Goal: Task Accomplishment & Management: Manage account settings

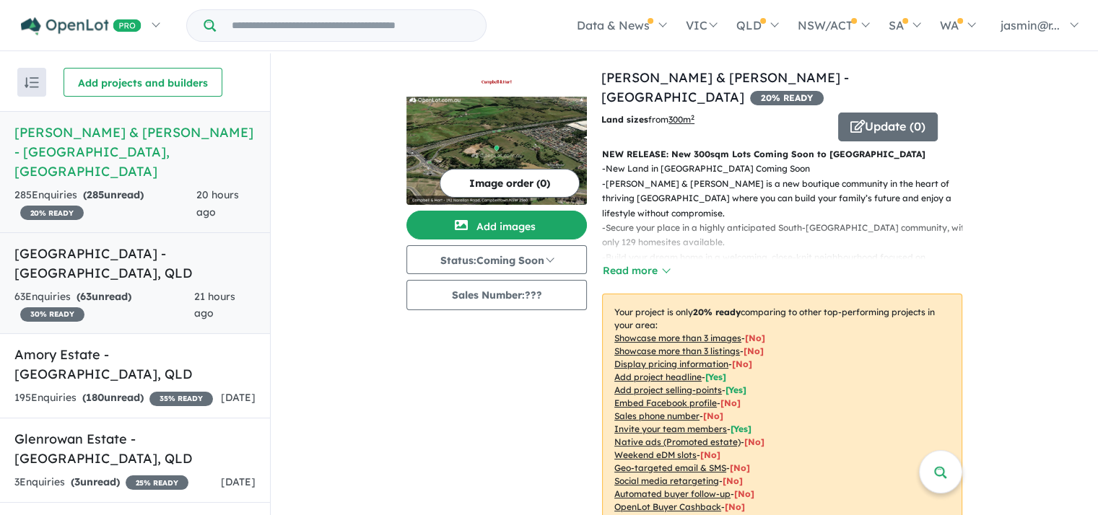
scroll to position [64, 0]
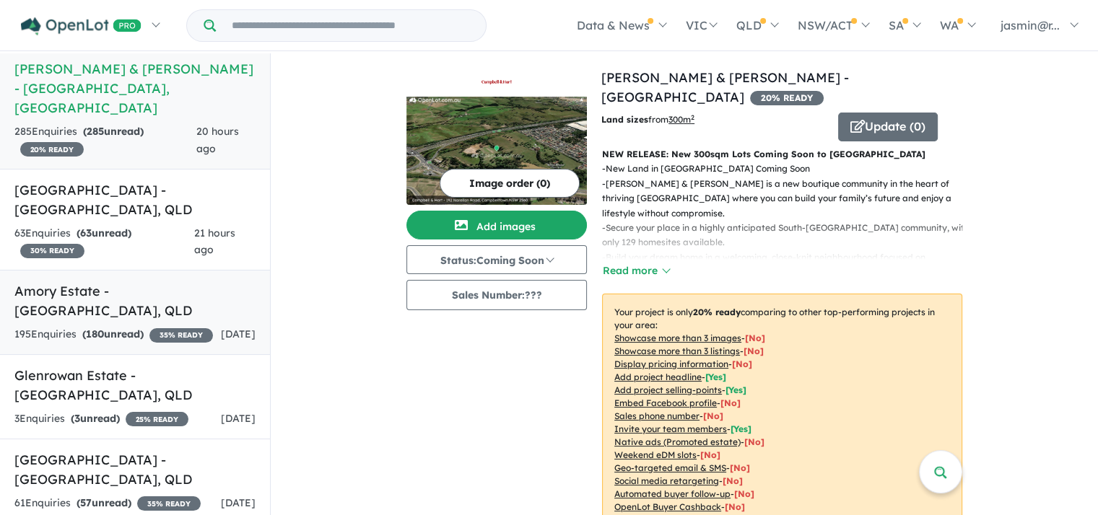
click at [136, 328] on strong "( 180 unread)" at bounding box center [112, 334] width 61 height 13
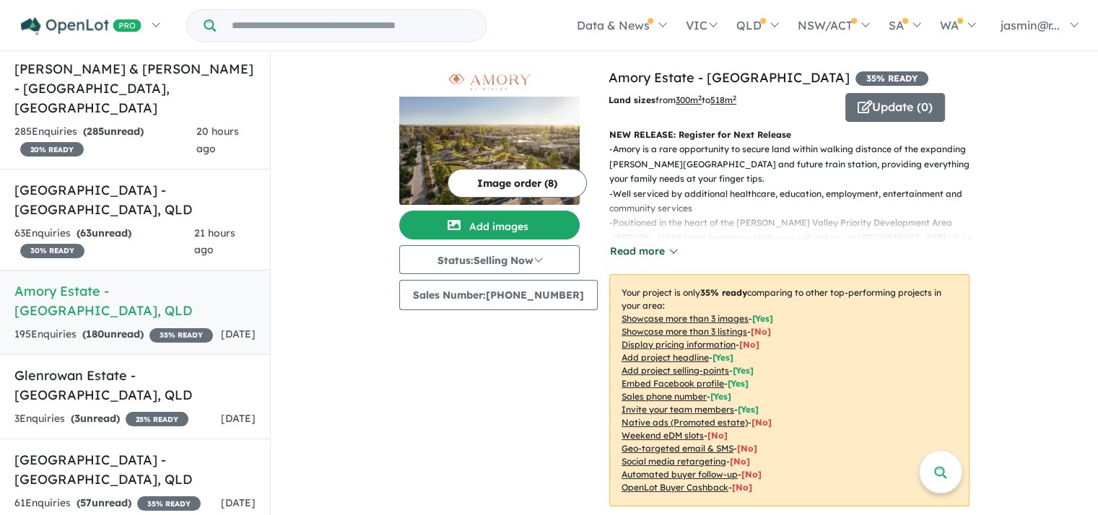
click at [661, 252] on button "Read more" at bounding box center [643, 251] width 68 height 17
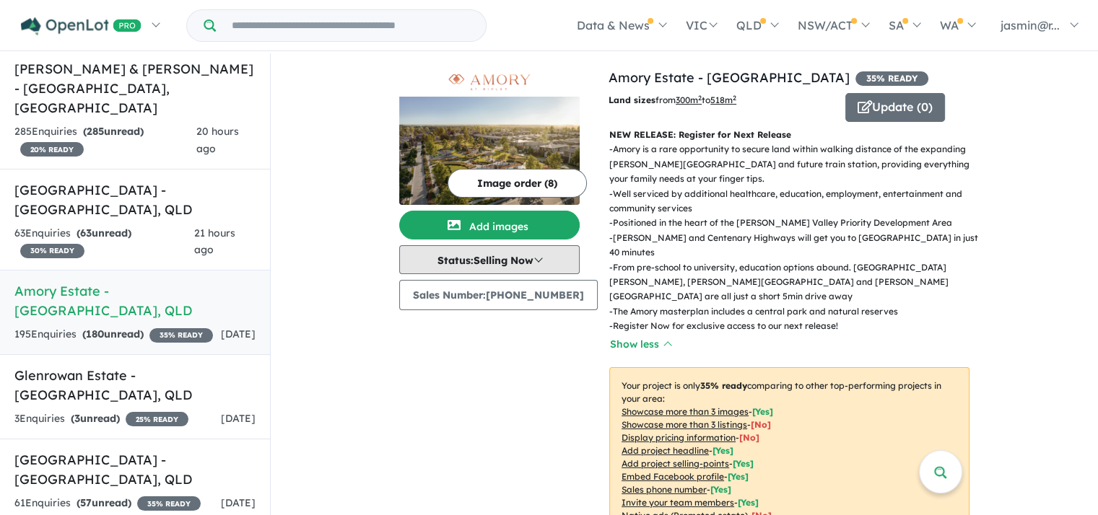
click at [541, 261] on button "Status: Selling Now" at bounding box center [489, 259] width 180 height 29
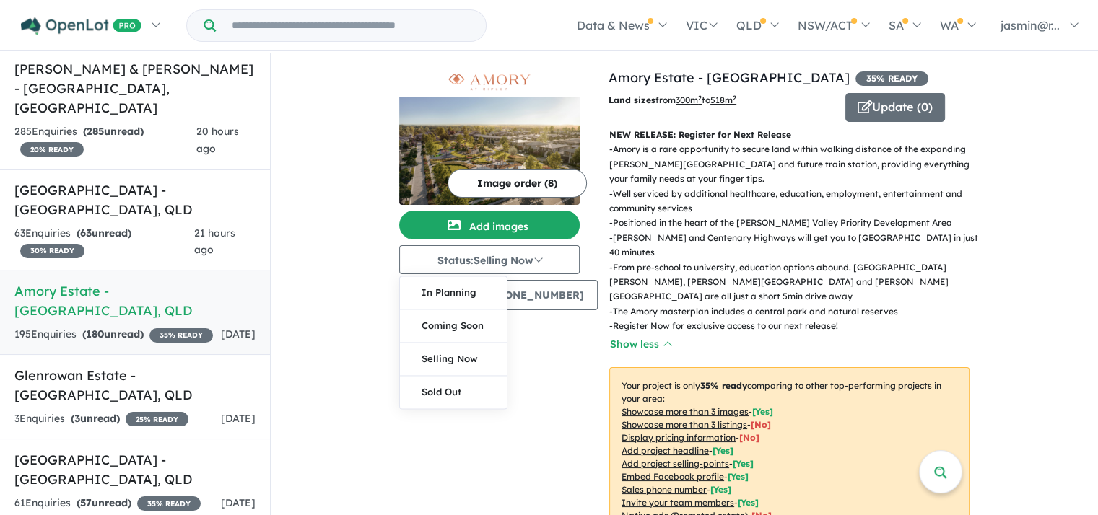
click at [911, 222] on p "- Positioned in the heart of the [PERSON_NAME] Valley Priority Development Area" at bounding box center [795, 223] width 372 height 14
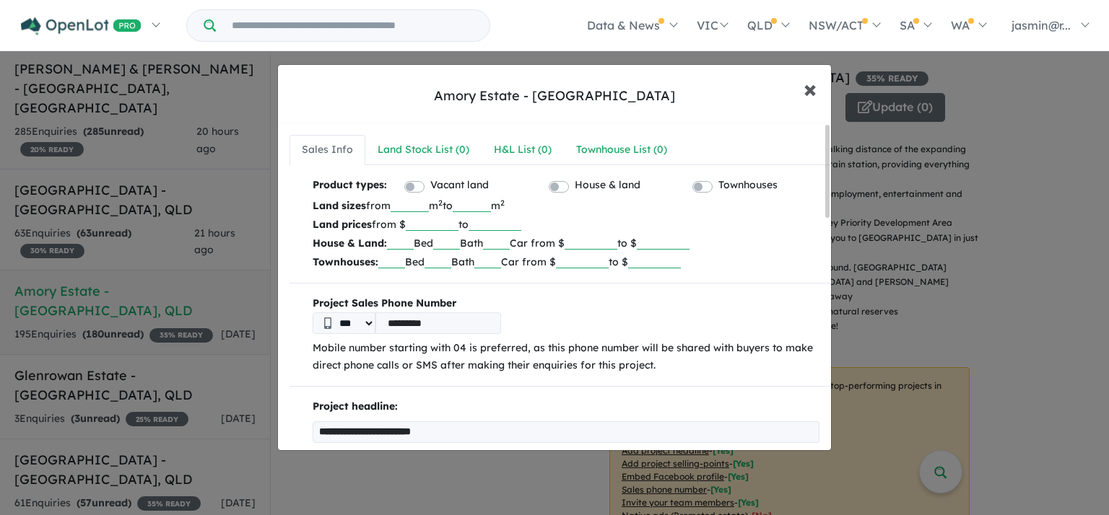
click at [809, 89] on span "×" at bounding box center [810, 88] width 13 height 31
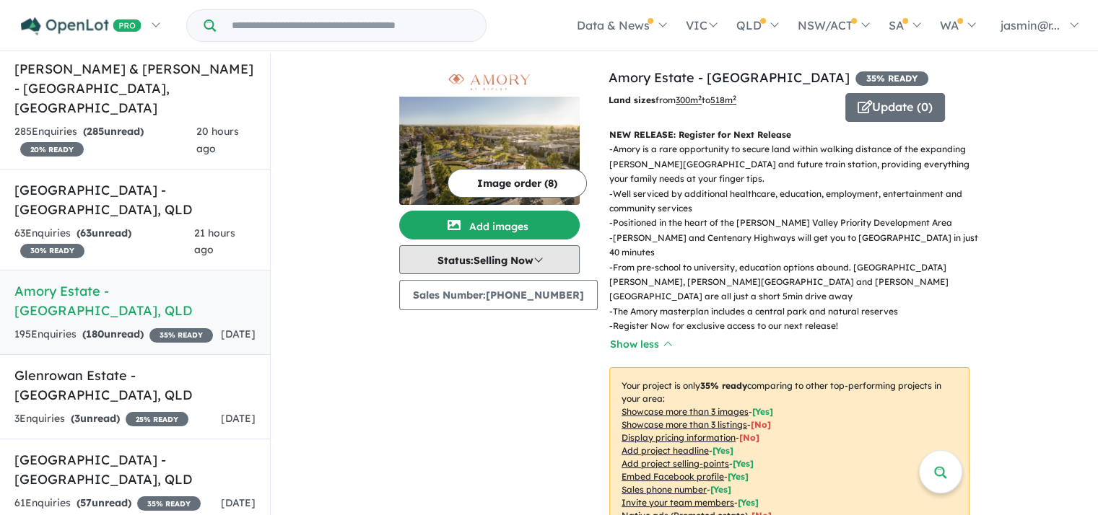
click at [552, 256] on button "Status: Selling Now" at bounding box center [489, 259] width 180 height 29
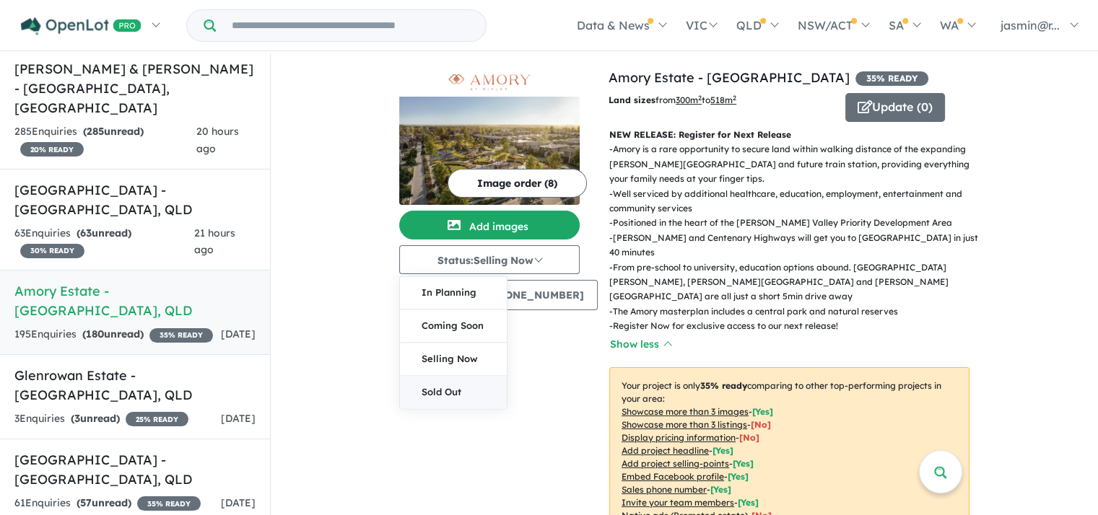
click at [469, 399] on button "Sold Out" at bounding box center [453, 392] width 107 height 32
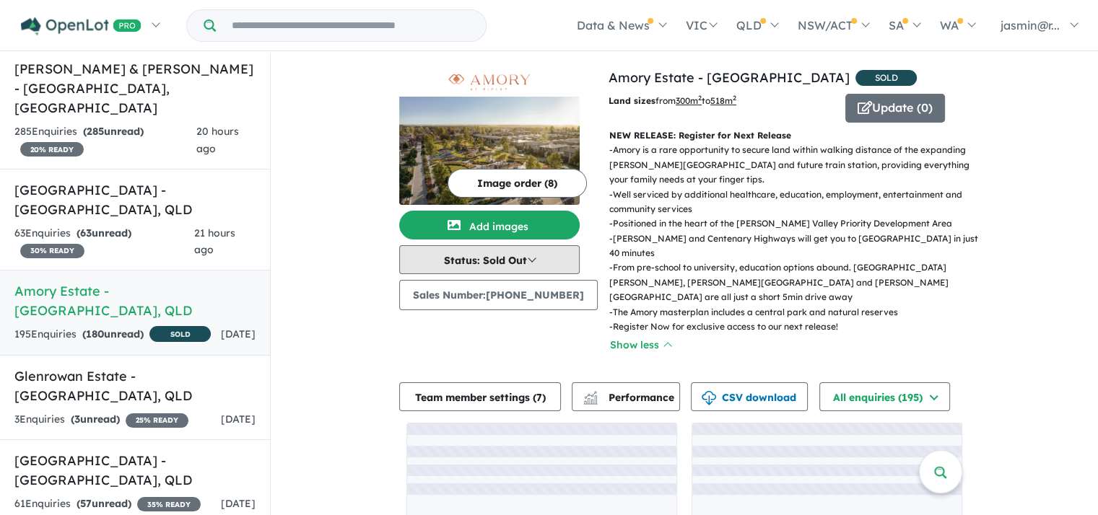
click at [528, 263] on button "Status: Sold Out" at bounding box center [489, 259] width 180 height 29
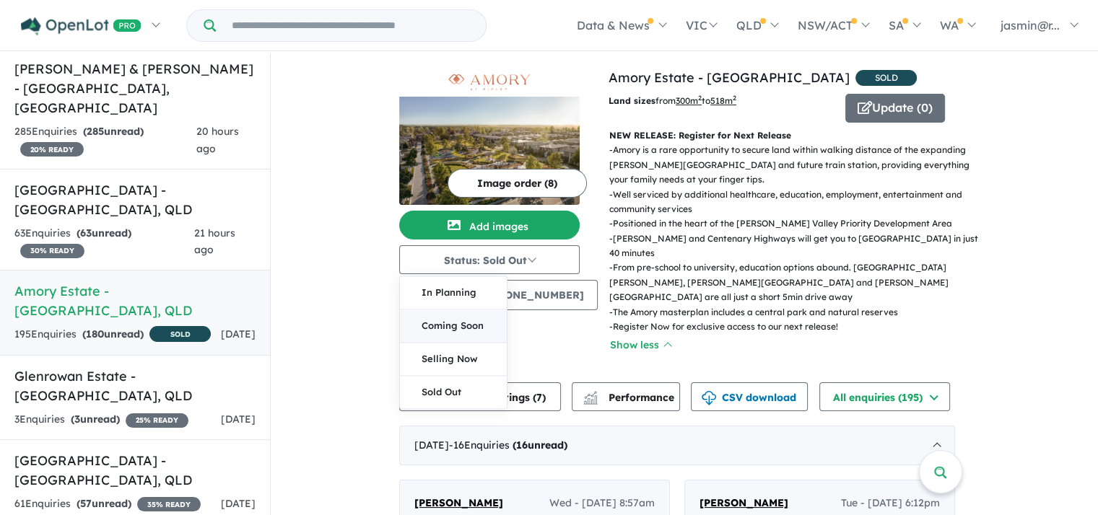
click at [469, 330] on button "Coming Soon" at bounding box center [453, 326] width 107 height 33
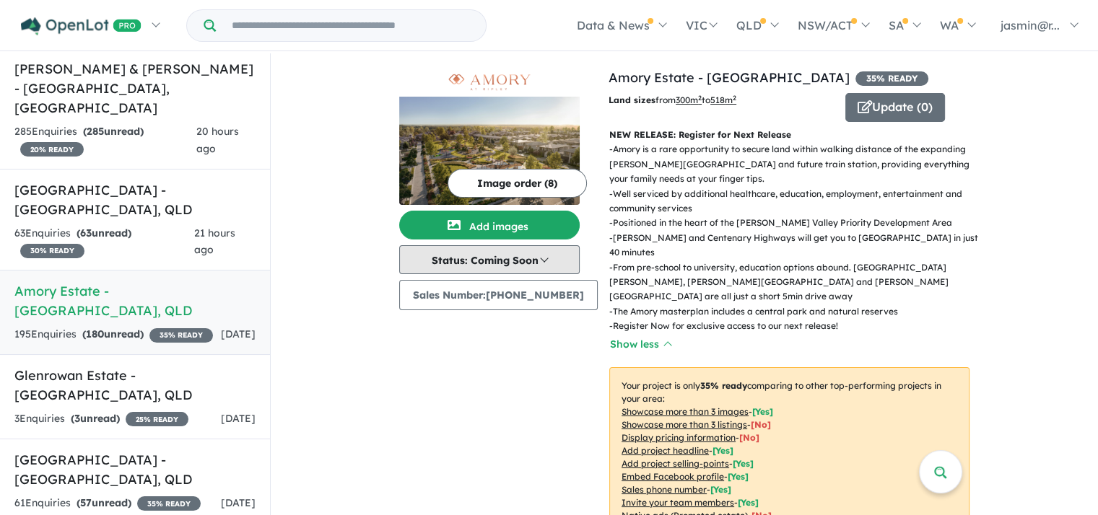
click at [566, 261] on button "Status: Coming Soon" at bounding box center [489, 259] width 180 height 29
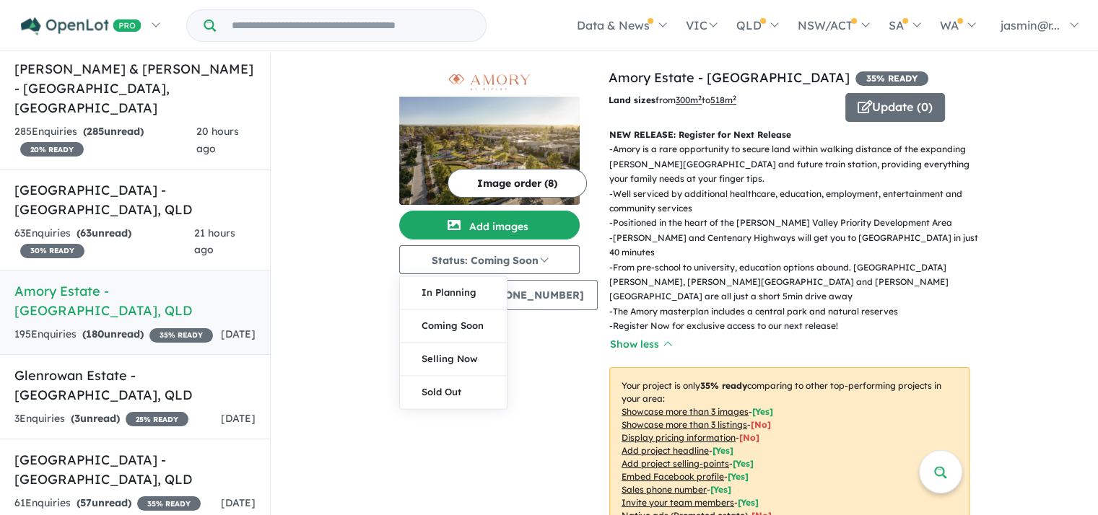
click at [670, 261] on p "- From pre-school to university, education options abound. [GEOGRAPHIC_DATA][PE…" at bounding box center [795, 283] width 372 height 44
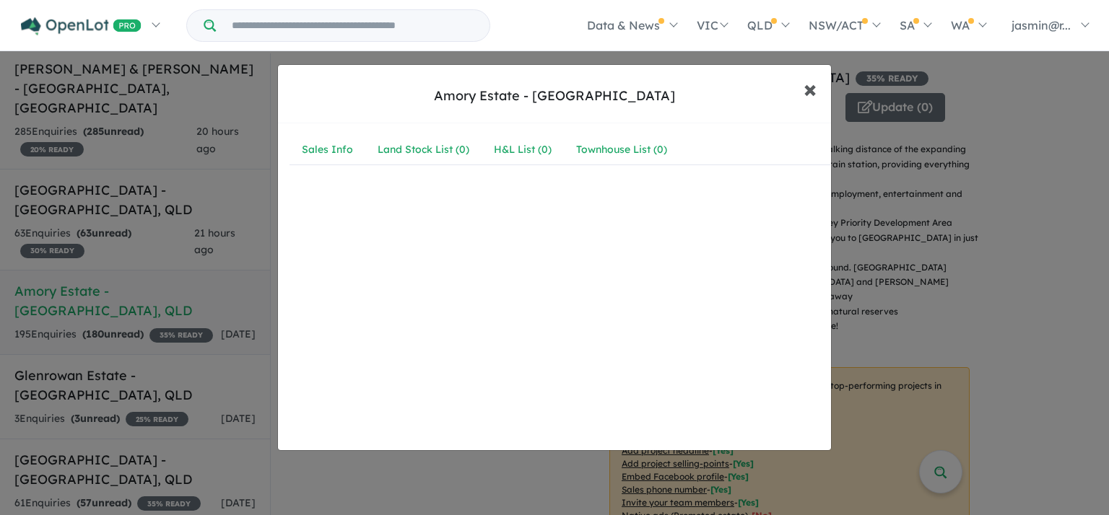
click at [809, 84] on span "×" at bounding box center [810, 88] width 13 height 31
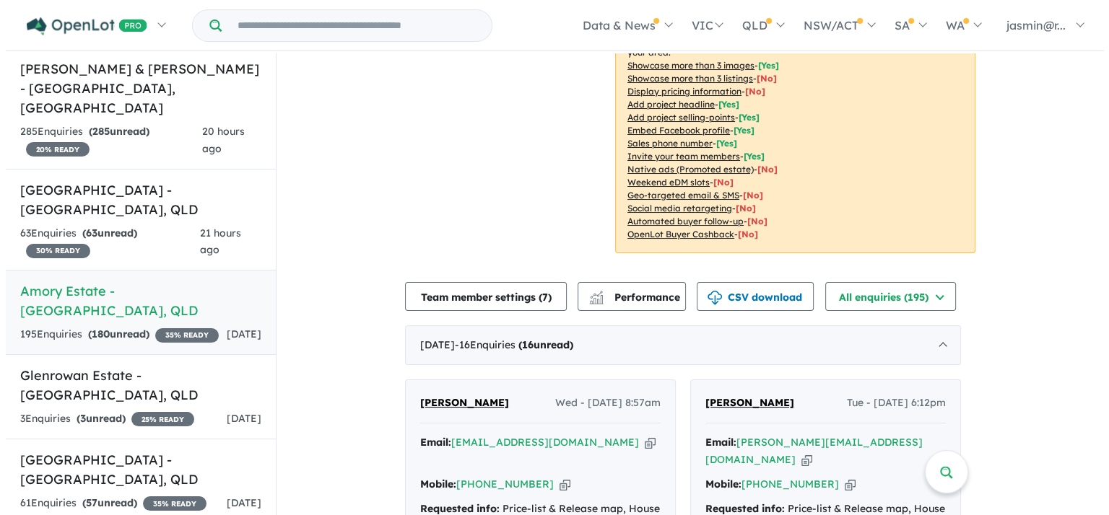
scroll to position [348, 0]
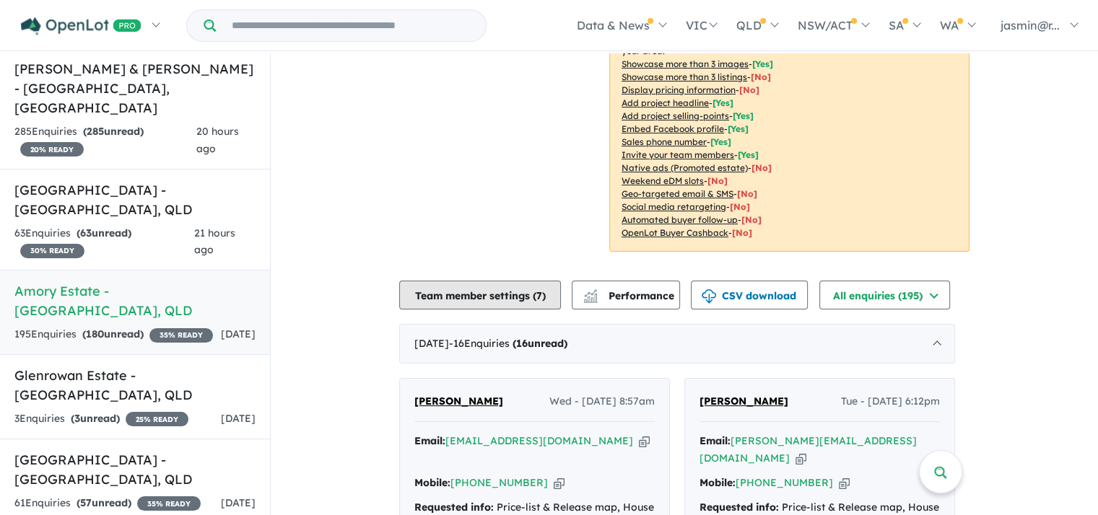
click at [518, 281] on button "Team member settings ( 7 )" at bounding box center [480, 295] width 162 height 29
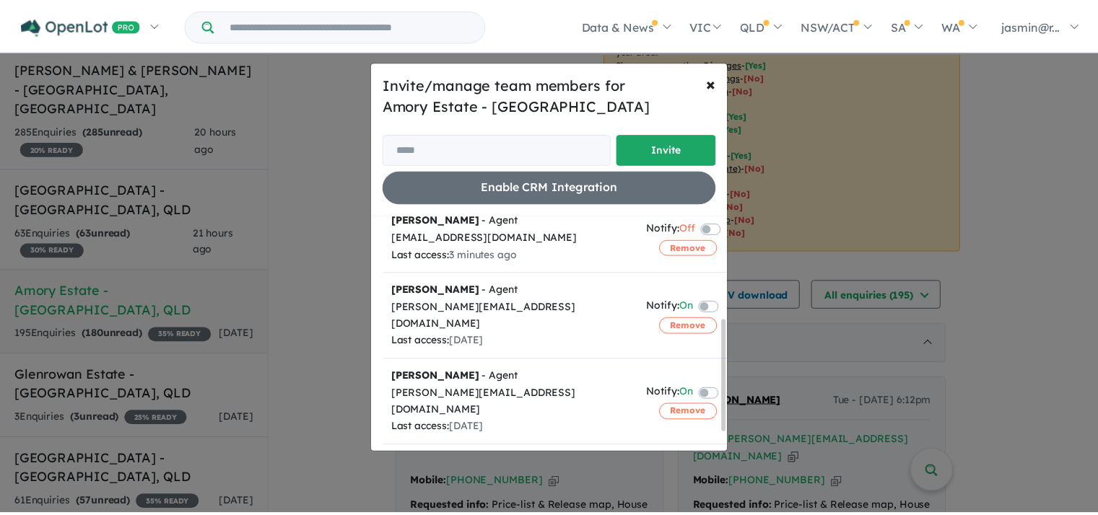
scroll to position [214, 0]
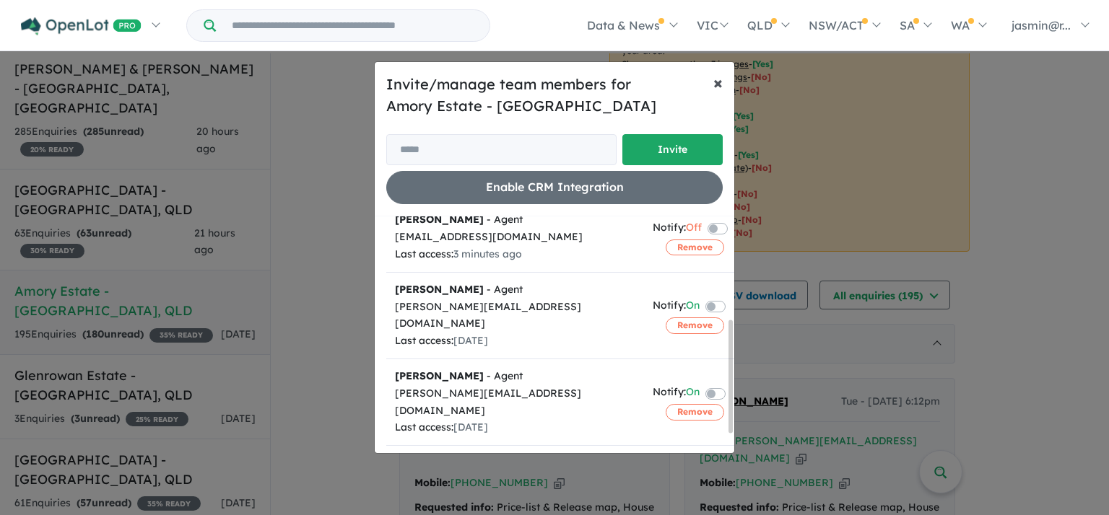
click at [714, 77] on span "×" at bounding box center [717, 82] width 9 height 22
